Goal: Transaction & Acquisition: Download file/media

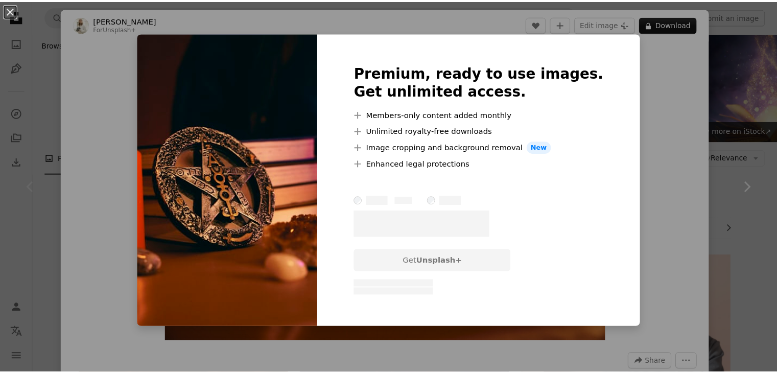
scroll to position [186, 0]
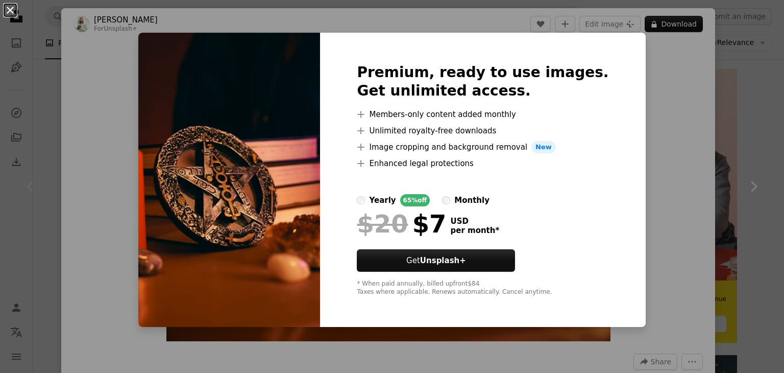
click at [10, 13] on button "An X shape" at bounding box center [10, 10] width 12 height 12
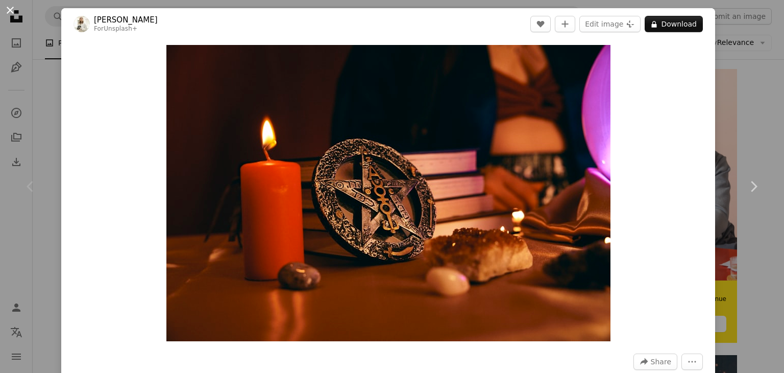
click at [14, 15] on button "An X shape" at bounding box center [10, 10] width 12 height 12
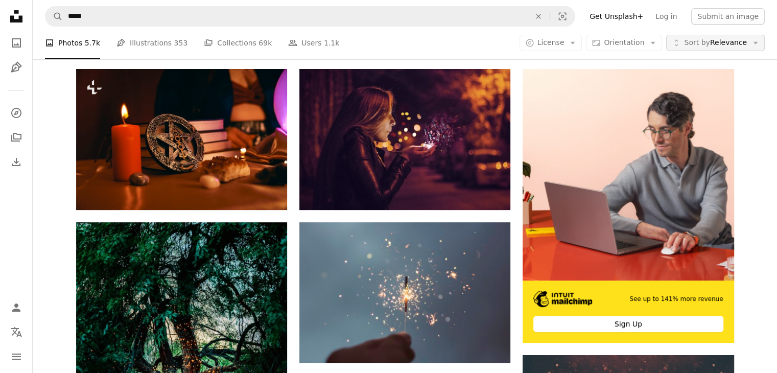
click at [707, 45] on span "Sort by" at bounding box center [697, 42] width 26 height 8
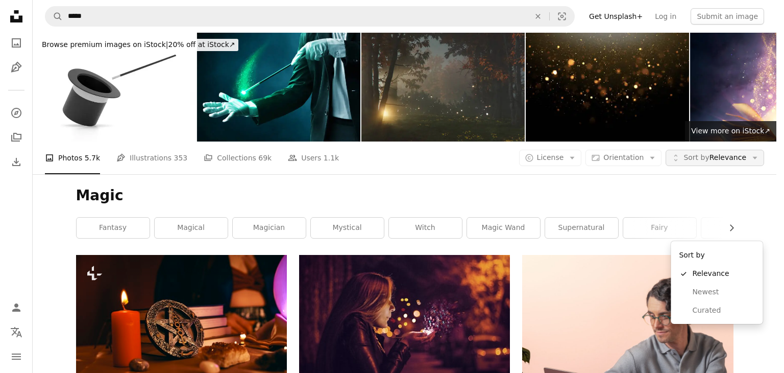
scroll to position [186, 0]
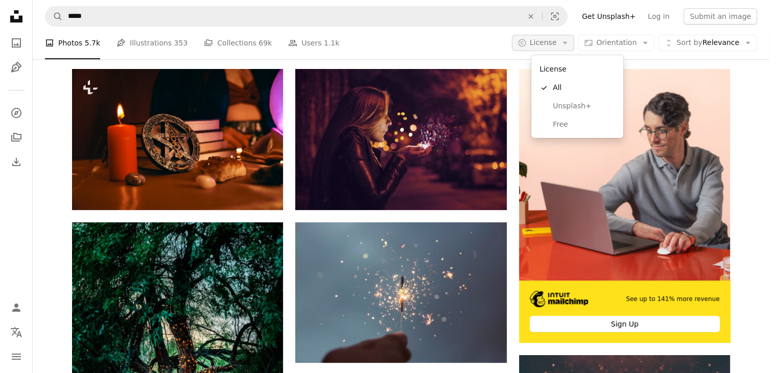
click at [549, 42] on span "License" at bounding box center [542, 42] width 27 height 8
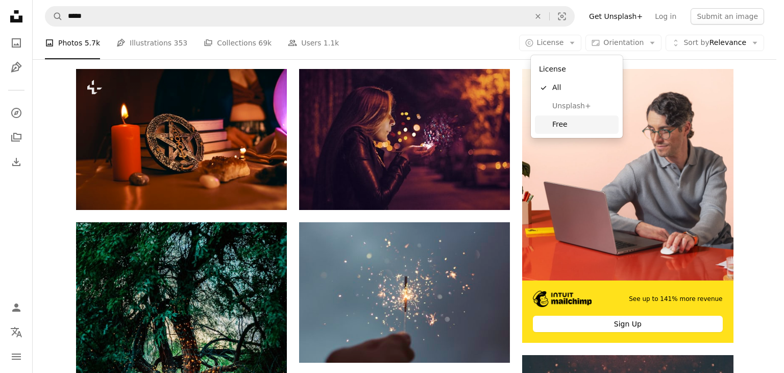
click at [566, 126] on span "Free" at bounding box center [583, 124] width 62 height 10
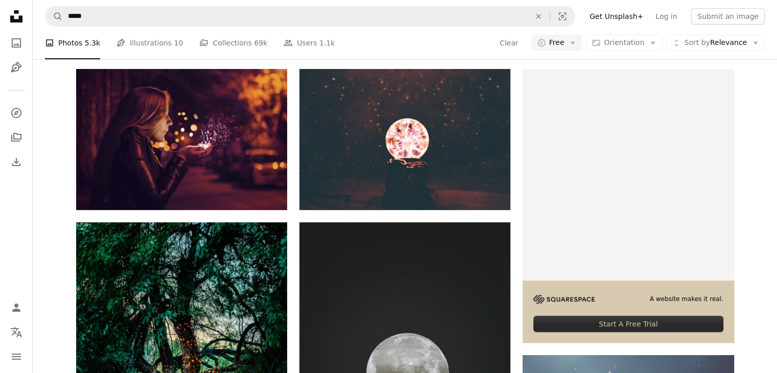
click at [427, 52] on link "witch" at bounding box center [425, 42] width 73 height 20
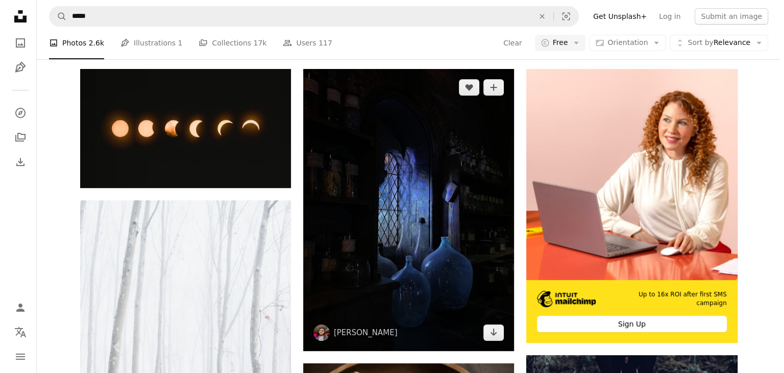
scroll to position [514, 0]
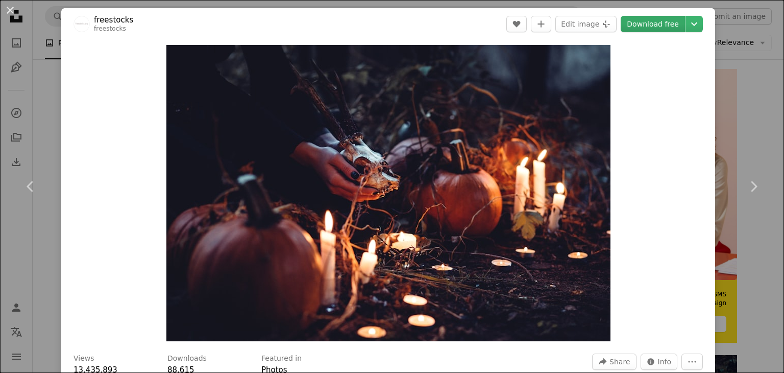
click at [629, 27] on link "Download free" at bounding box center [653, 24] width 64 height 16
